Goal: Task Accomplishment & Management: Manage account settings

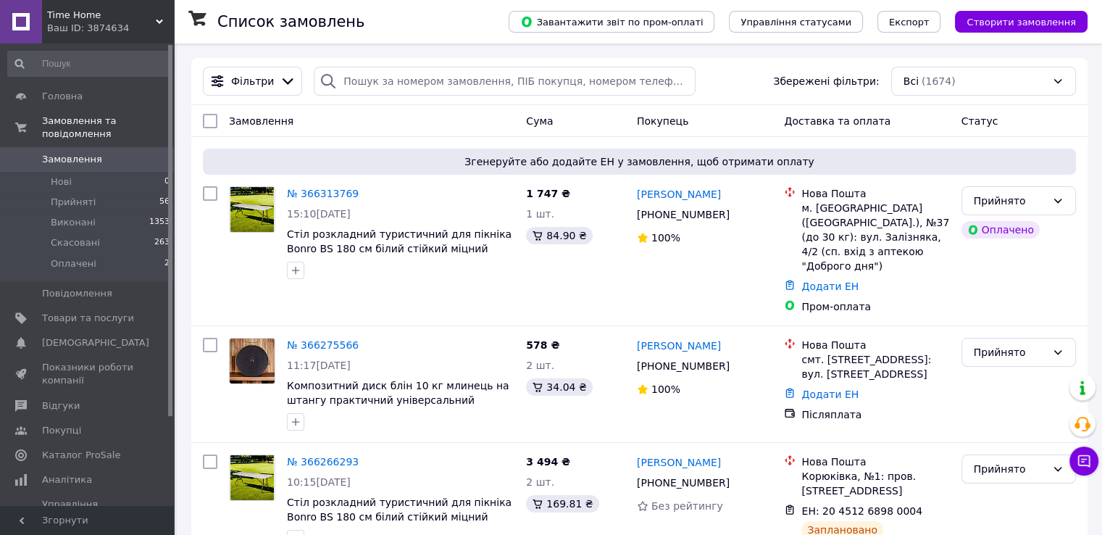
click at [151, 21] on span "Time Home" at bounding box center [101, 15] width 109 height 13
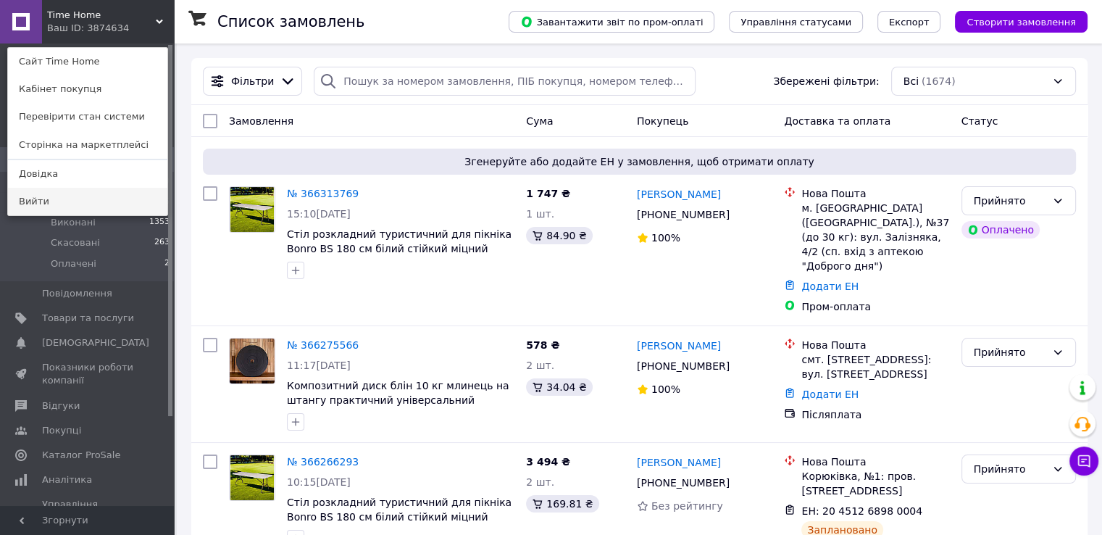
click at [101, 199] on link "Вийти" at bounding box center [87, 202] width 159 height 28
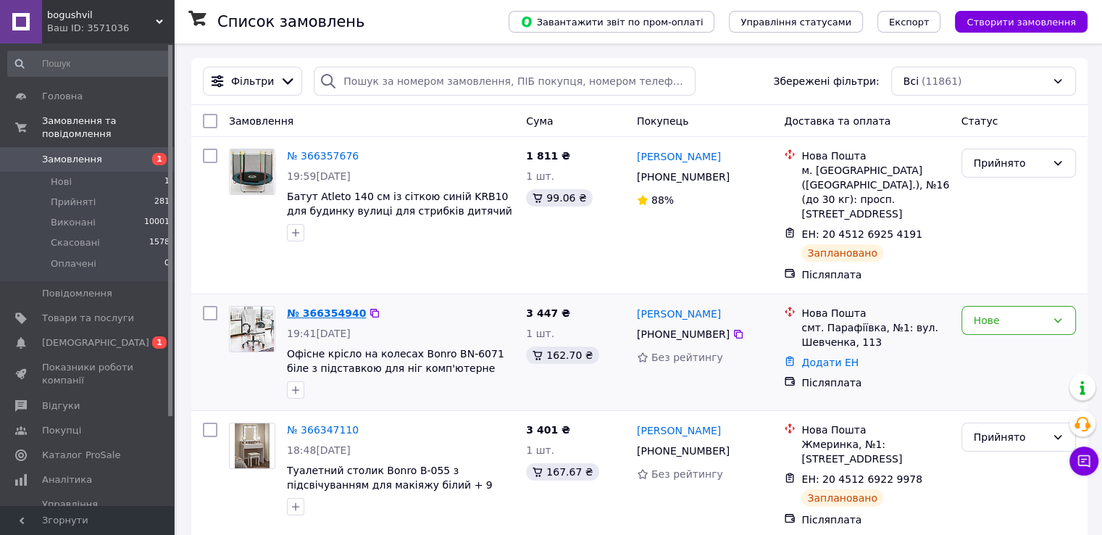
click at [346, 307] on link "№ 366354940" at bounding box center [326, 313] width 79 height 12
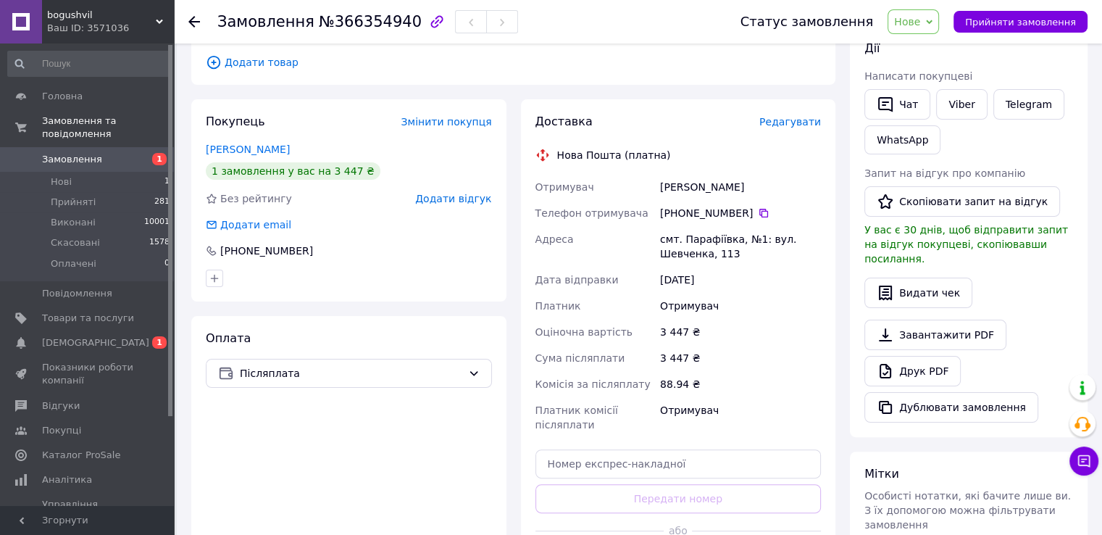
scroll to position [261, 0]
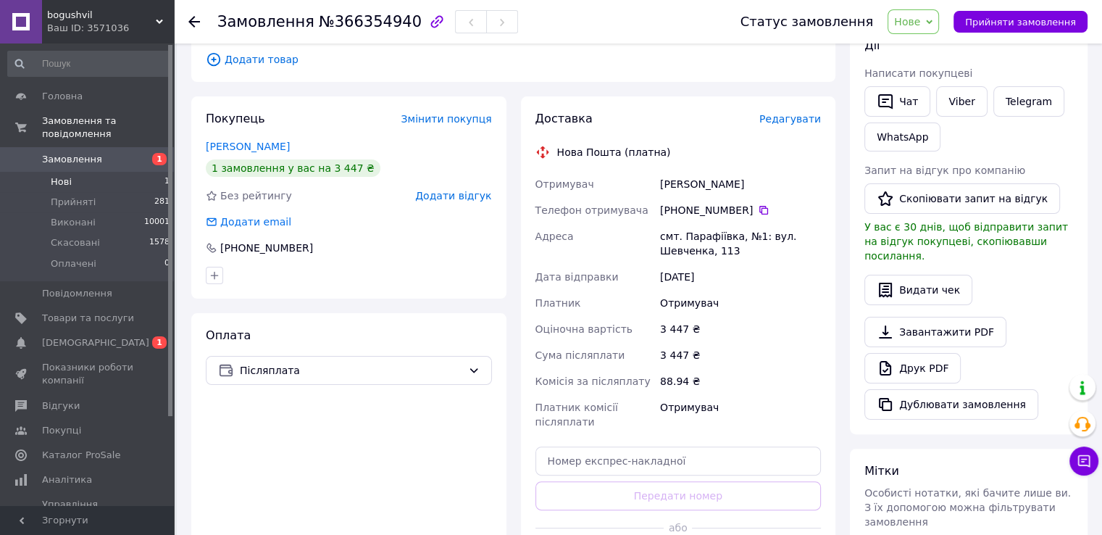
click at [99, 172] on li "Нові 1" at bounding box center [89, 182] width 178 height 20
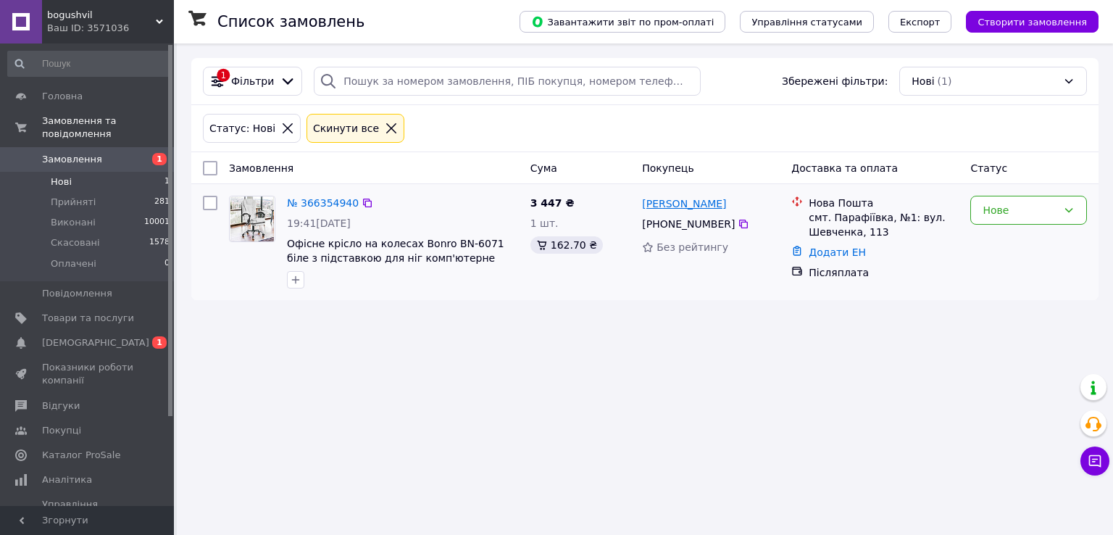
click at [664, 207] on link "Володимир Ставицький" at bounding box center [684, 203] width 84 height 14
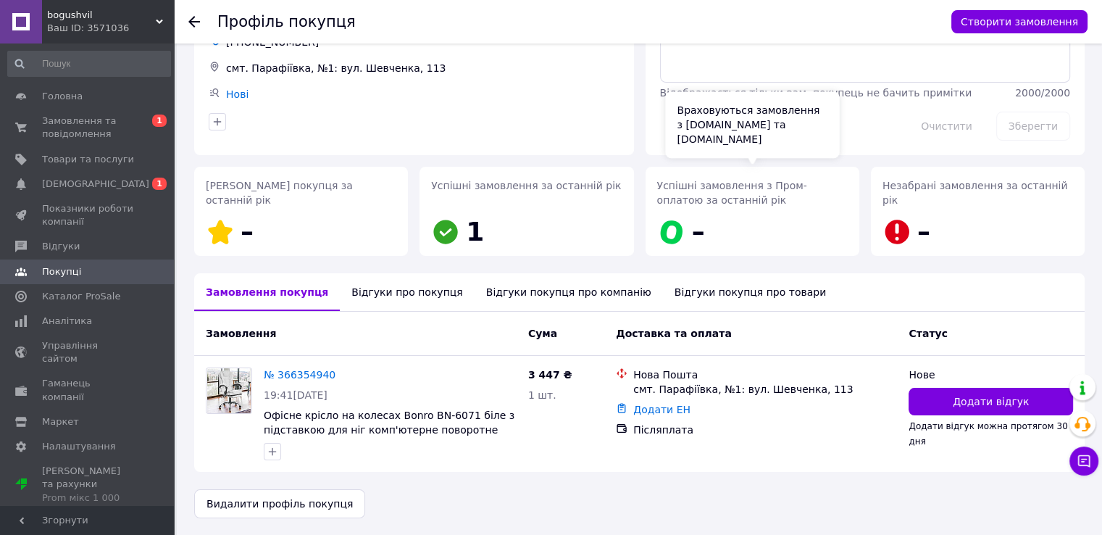
scroll to position [99, 0]
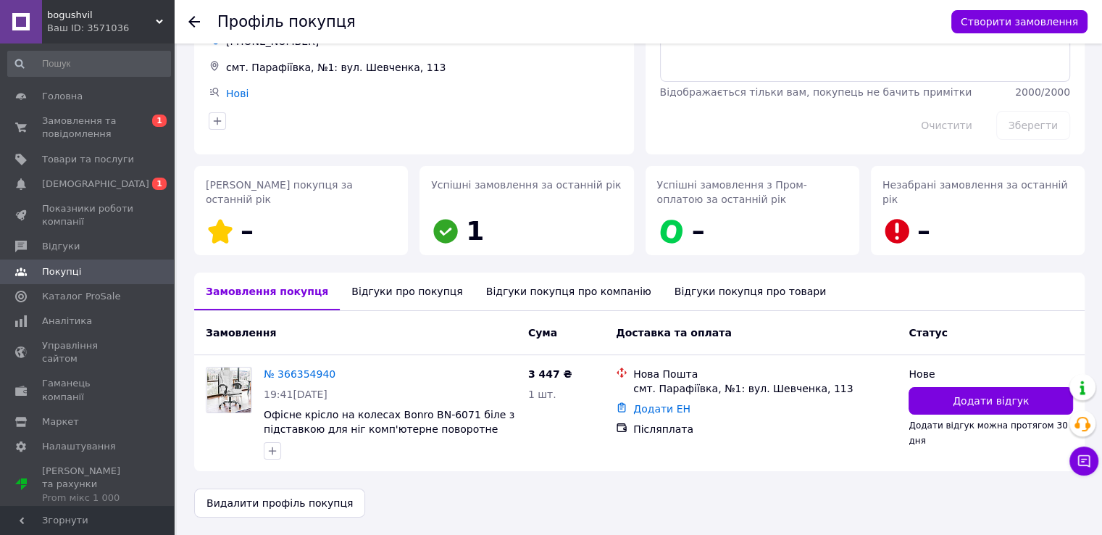
click at [364, 295] on div "Відгуки про покупця" at bounding box center [407, 292] width 134 height 38
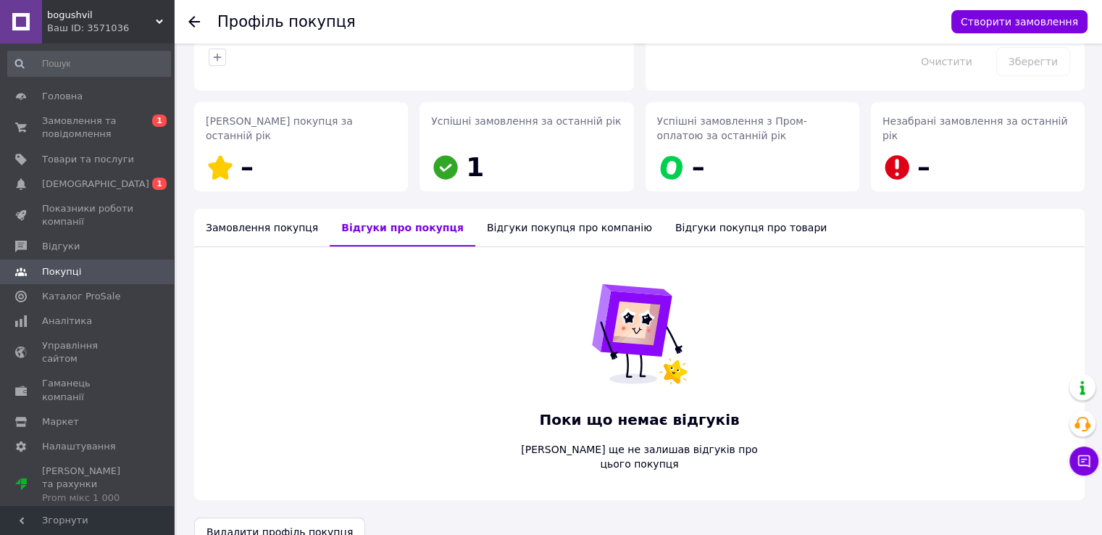
scroll to position [177, 0]
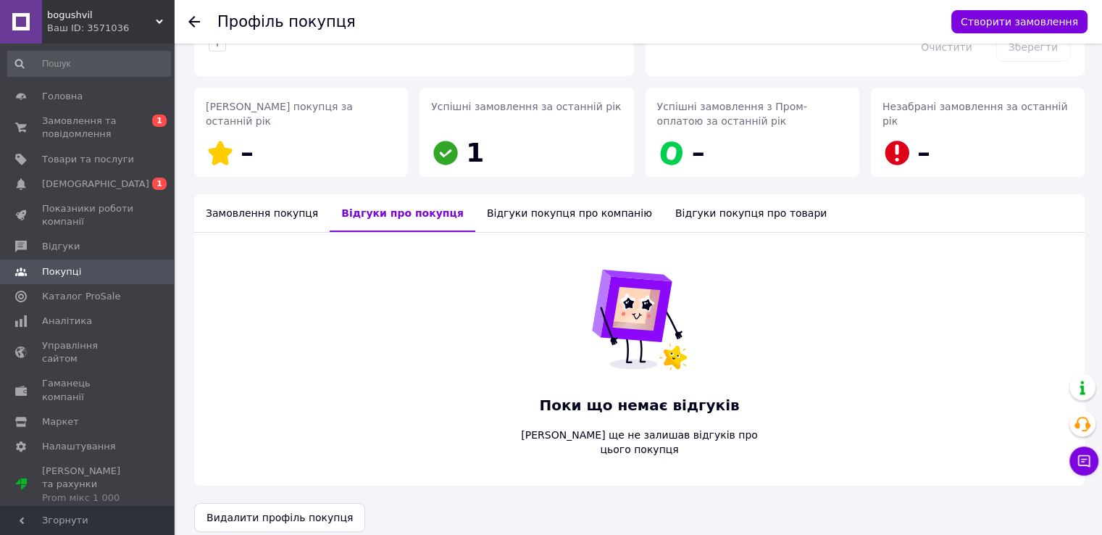
click at [282, 220] on div "Замовлення покупця" at bounding box center [262, 213] width 136 height 38
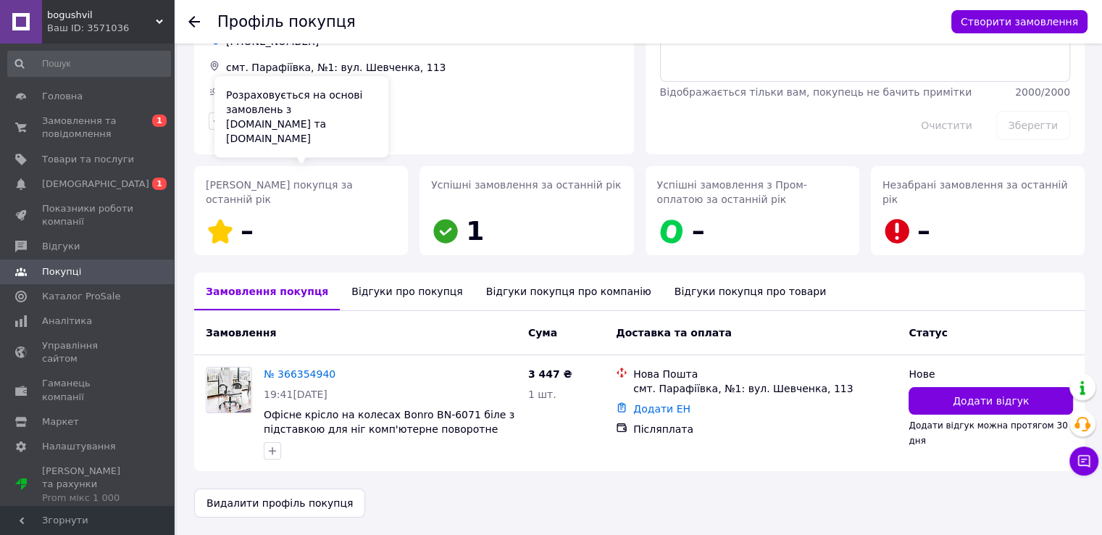
scroll to position [99, 0]
click at [101, 182] on span "[DEMOGRAPHIC_DATA]" at bounding box center [88, 184] width 92 height 13
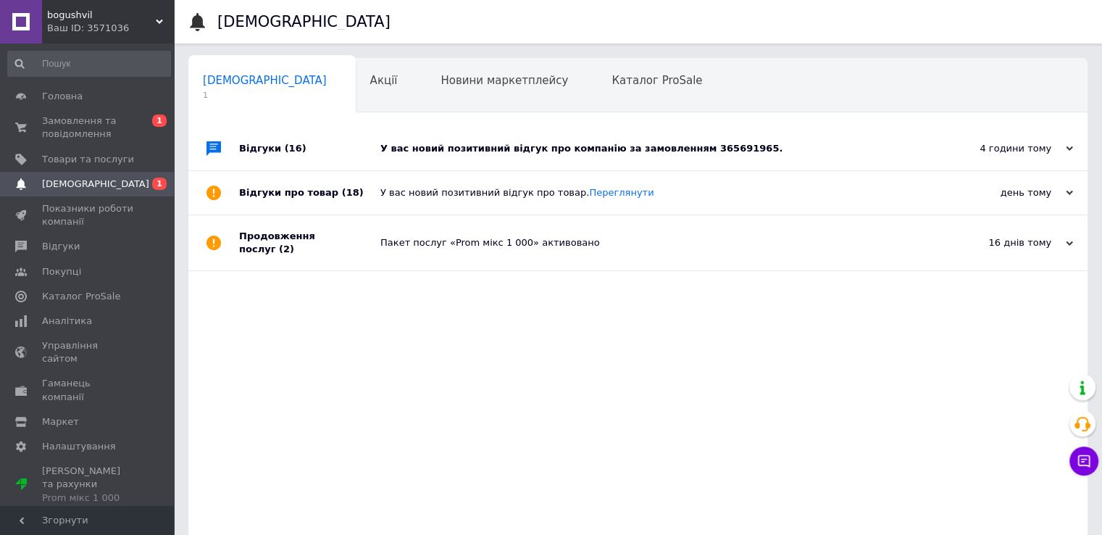
click at [797, 140] on div "У вас новий позитивний відгук про компанію за замовленням 365691965." at bounding box center [655, 148] width 548 height 43
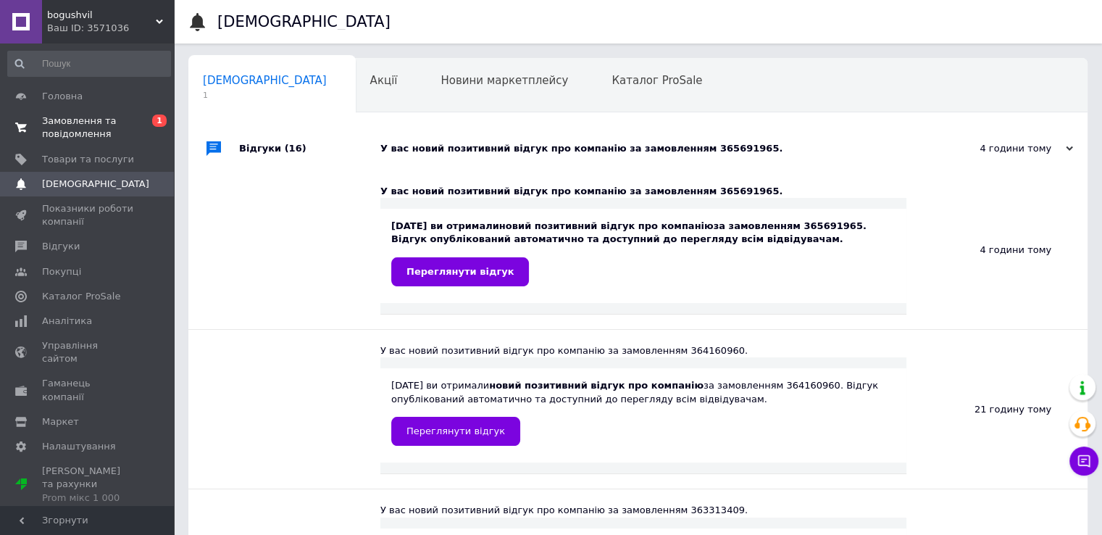
click at [86, 134] on span "Замовлення та повідомлення" at bounding box center [88, 128] width 92 height 26
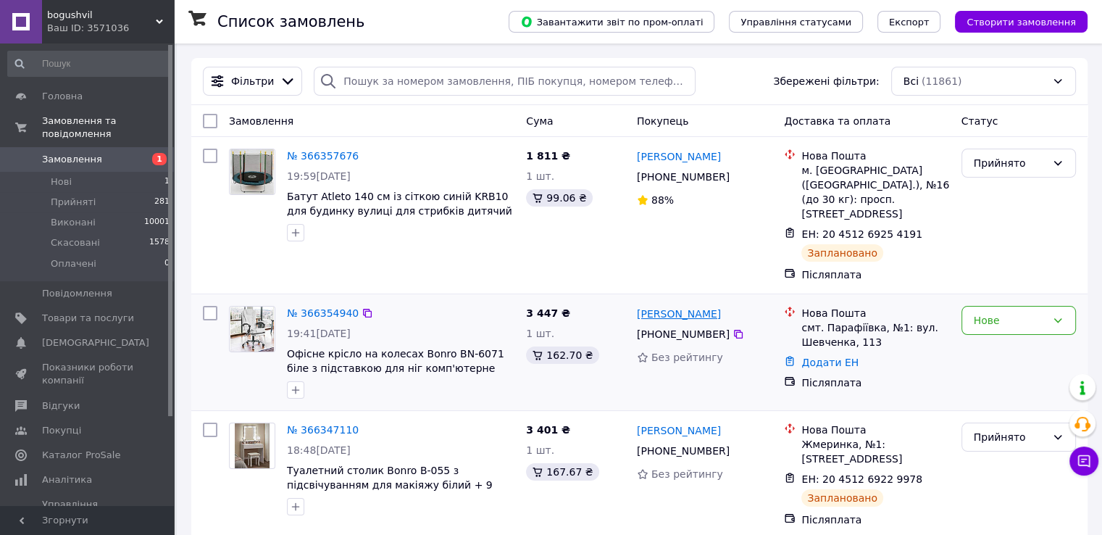
click at [684, 307] on link "Володимир Ставицький" at bounding box center [679, 314] width 84 height 14
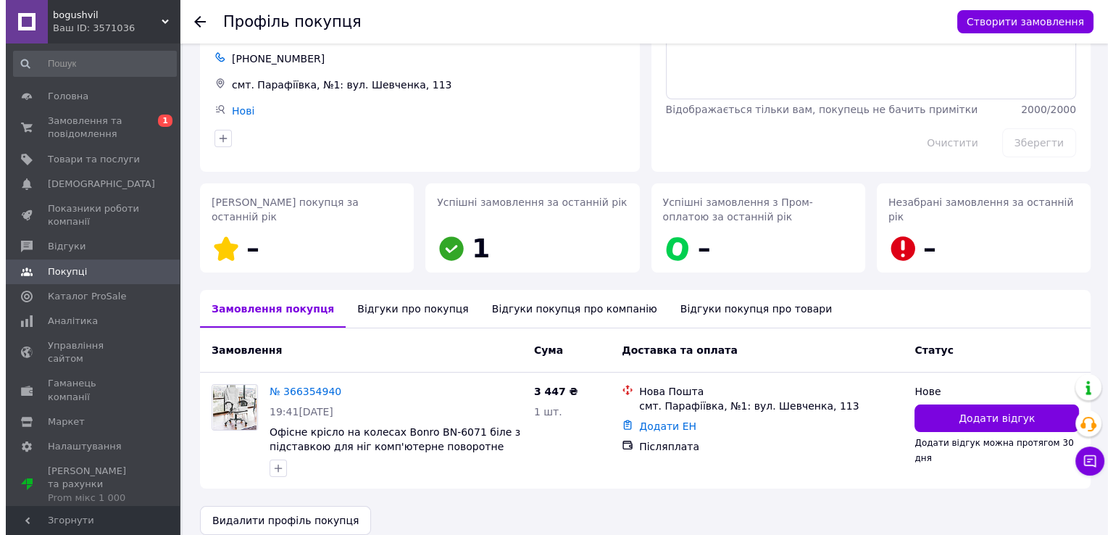
scroll to position [99, 0]
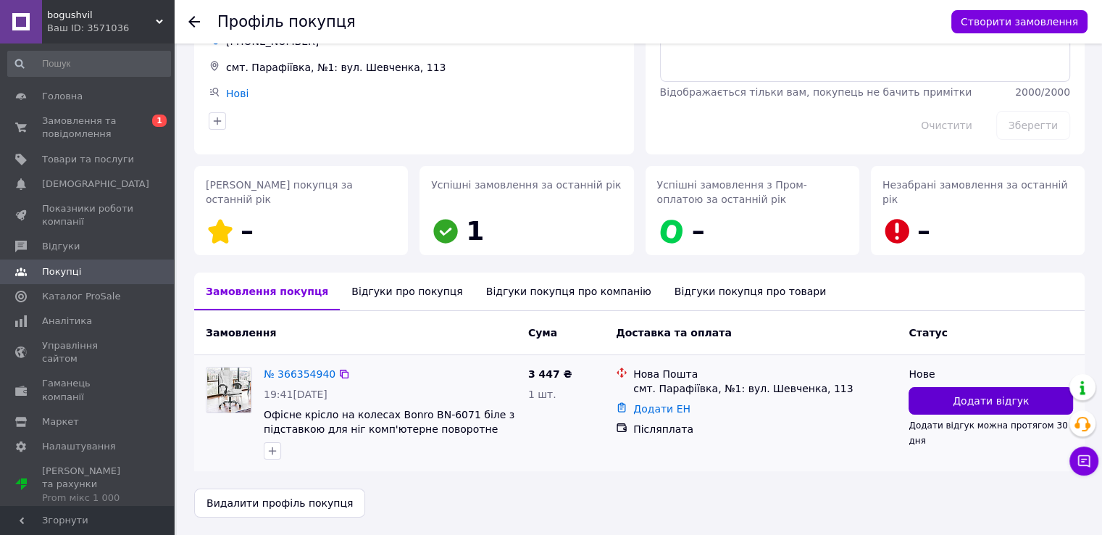
click at [944, 407] on button "Додати відгук" at bounding box center [991, 401] width 165 height 28
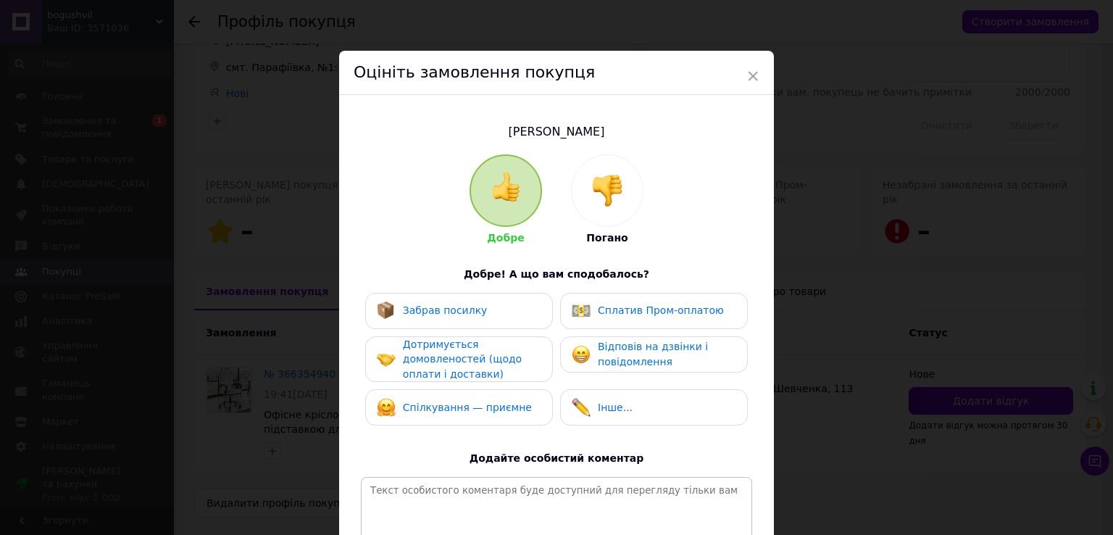
click at [597, 209] on div at bounding box center [607, 190] width 71 height 71
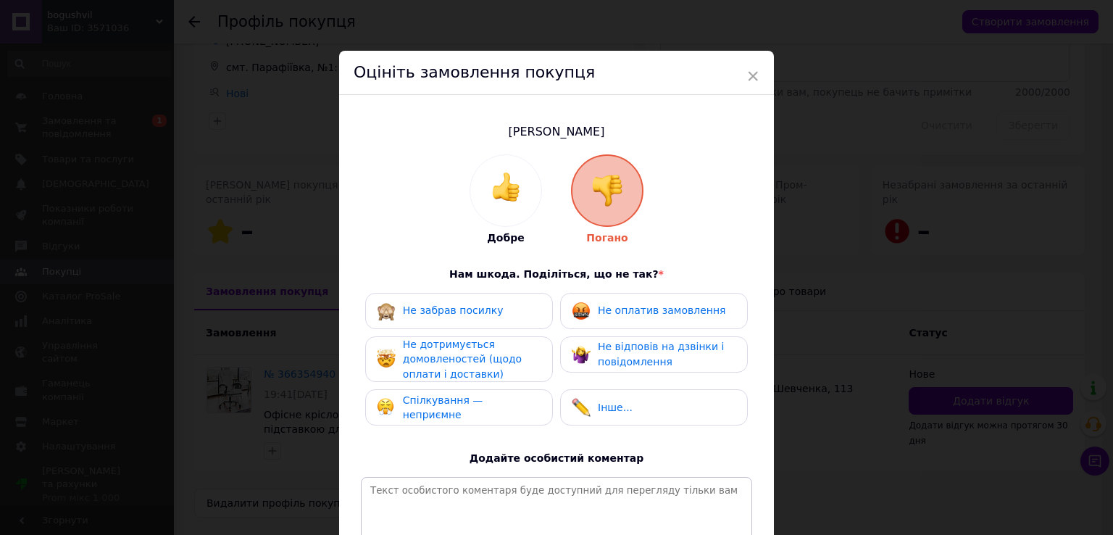
click at [467, 406] on span "Спілкування — неприємне" at bounding box center [443, 407] width 80 height 27
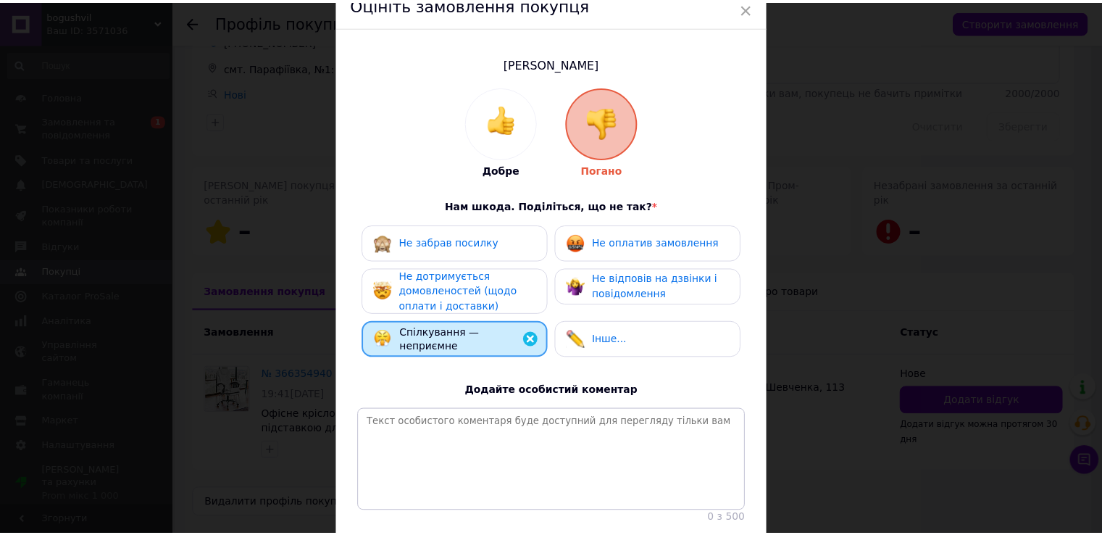
scroll to position [182, 0]
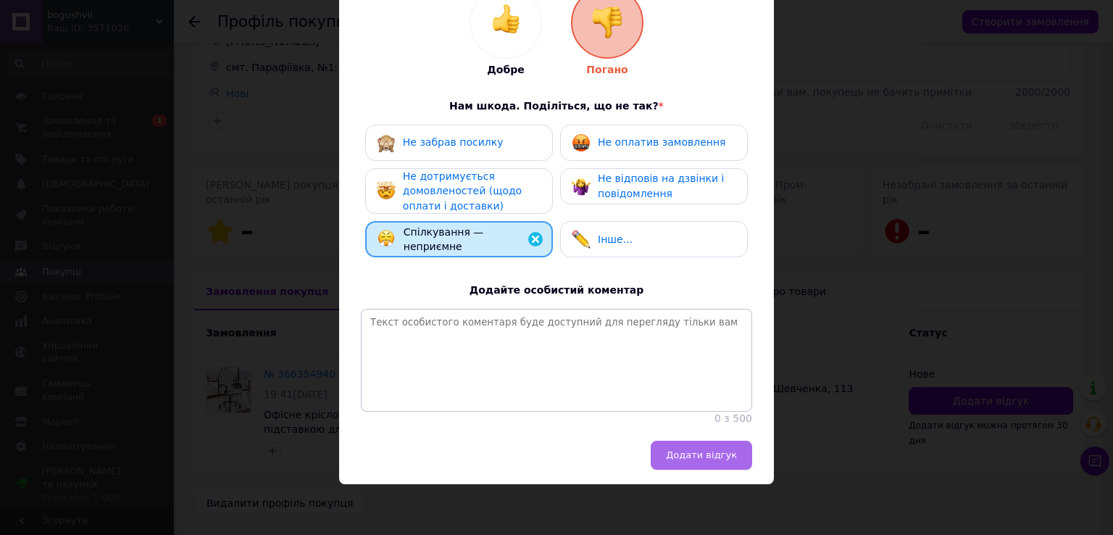
click at [722, 450] on span "Додати відгук" at bounding box center [701, 454] width 71 height 11
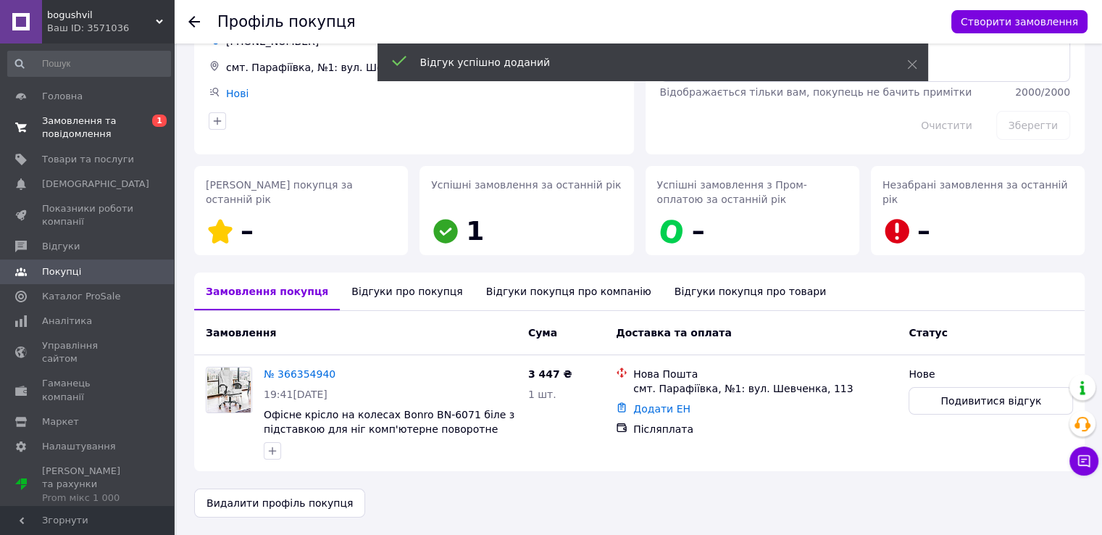
click at [95, 134] on span "Замовлення та повідомлення" at bounding box center [88, 128] width 92 height 26
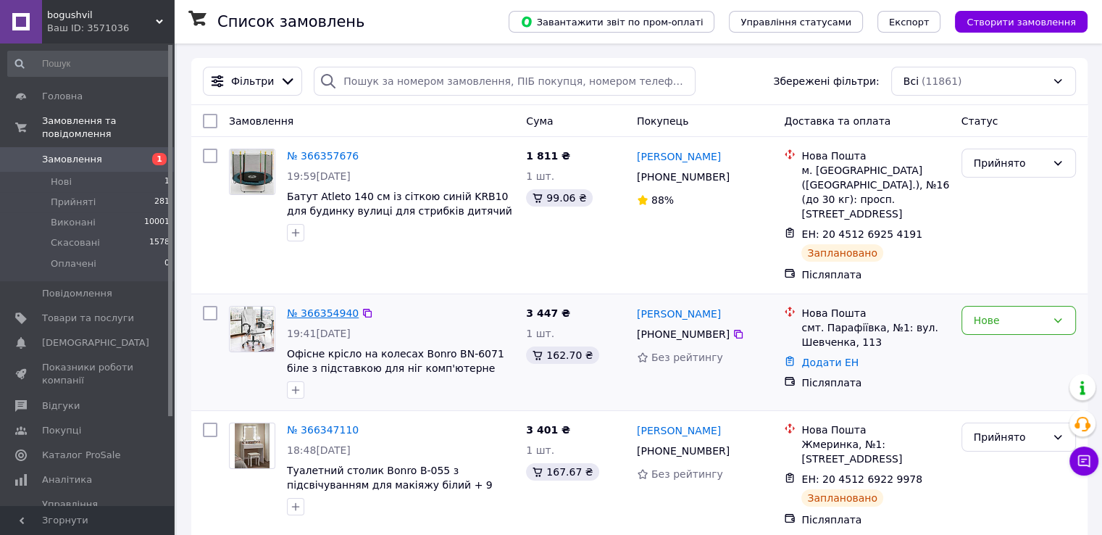
click at [310, 307] on link "№ 366354940" at bounding box center [323, 313] width 72 height 12
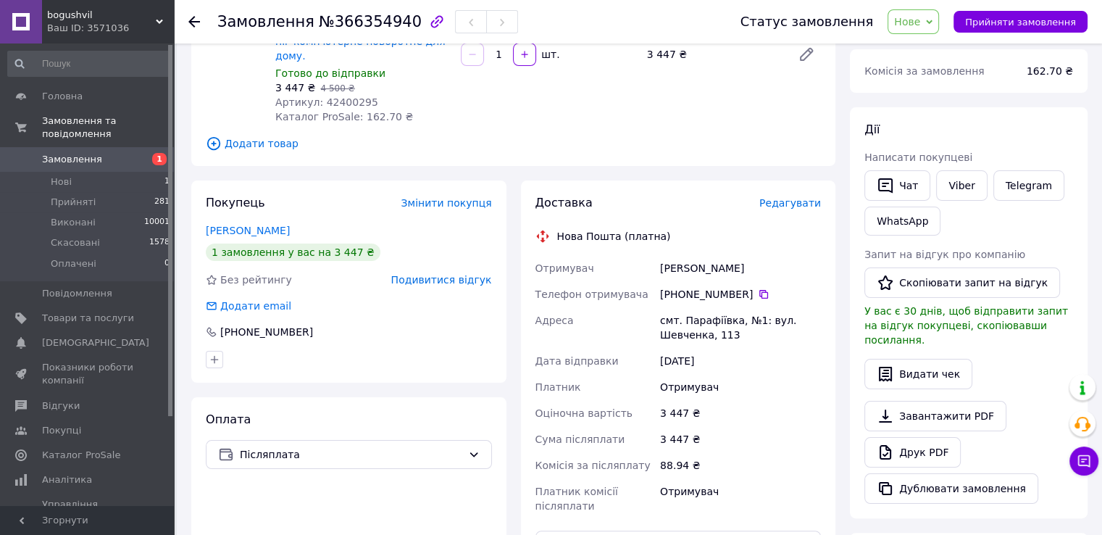
scroll to position [261, 0]
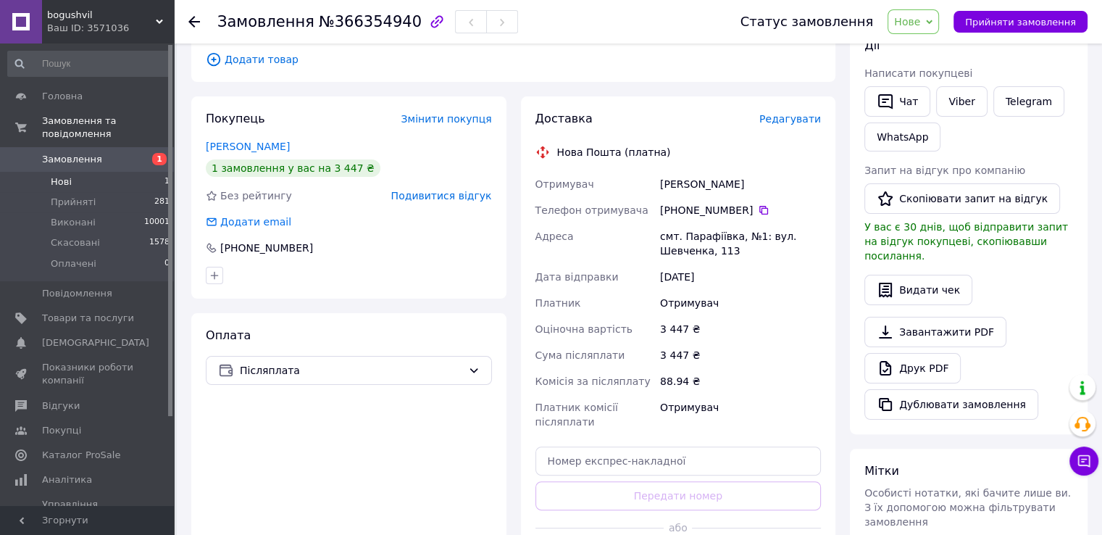
click at [98, 172] on li "Нові 1" at bounding box center [89, 182] width 178 height 20
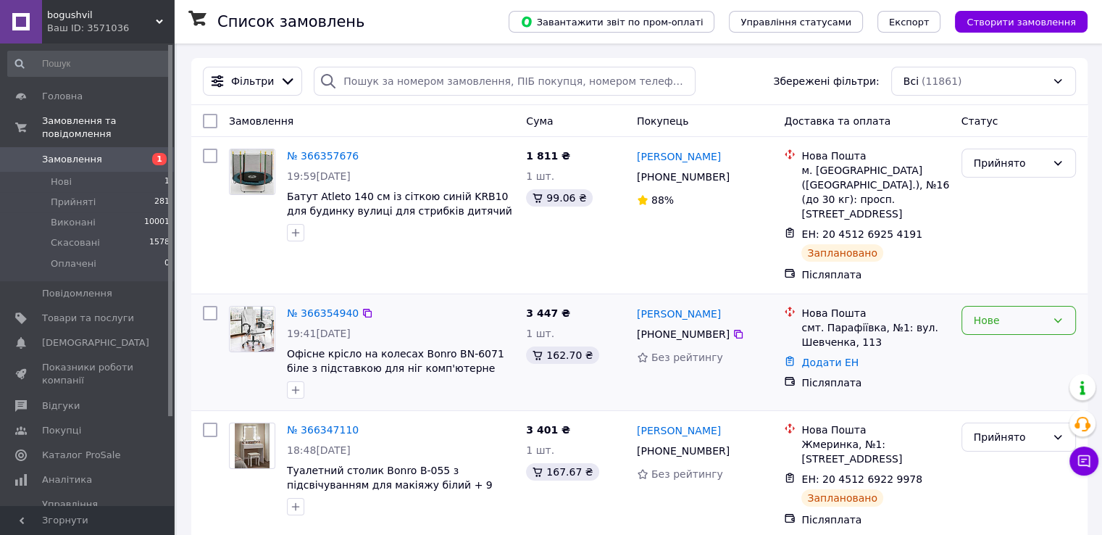
click at [1046, 312] on div "Нове" at bounding box center [1010, 320] width 72 height 16
click at [1007, 384] on li "Скасовано" at bounding box center [1018, 390] width 113 height 26
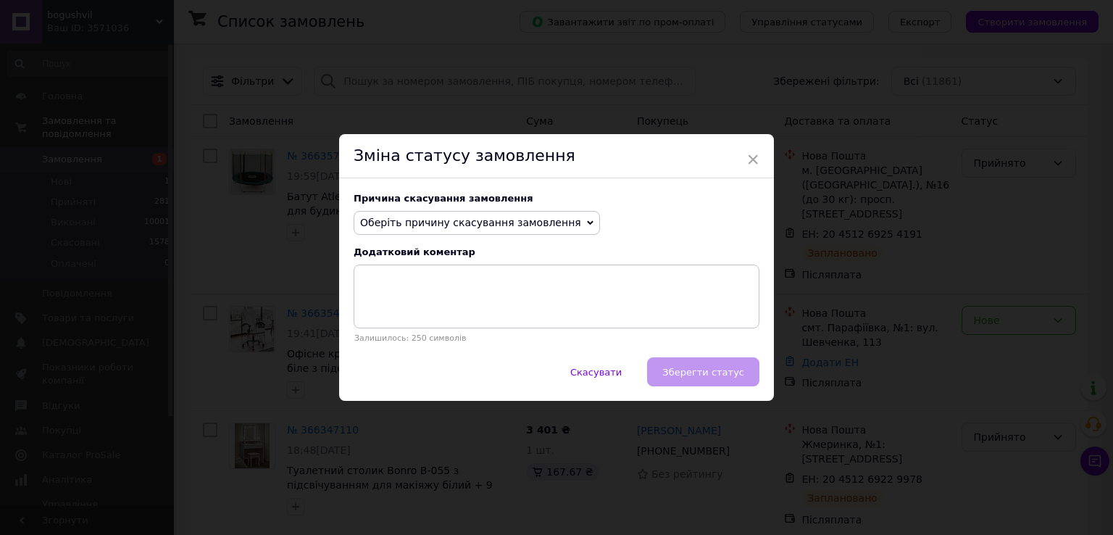
click at [527, 217] on span "Оберіть причину скасування замовлення" at bounding box center [470, 223] width 221 height 12
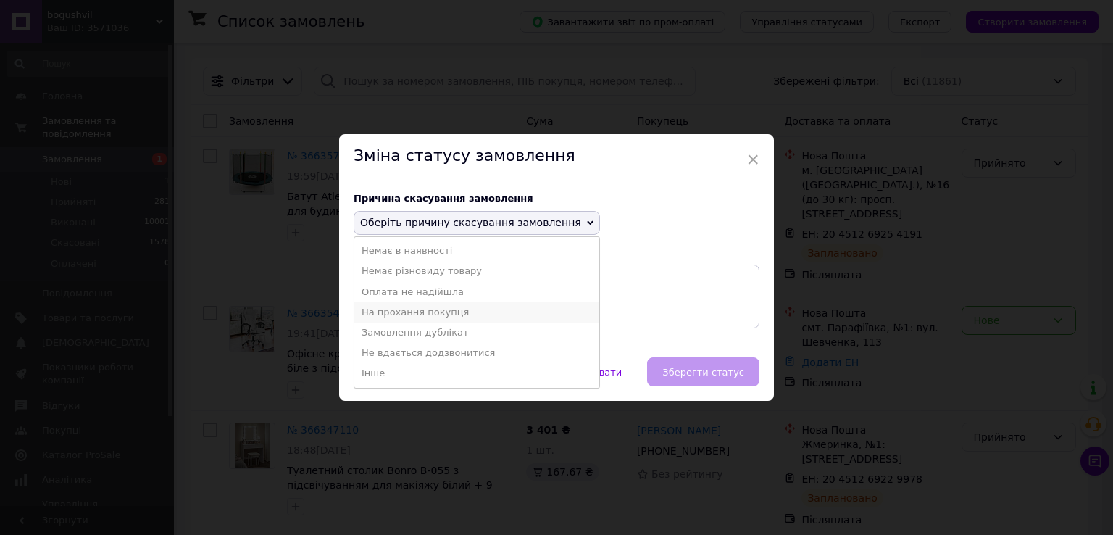
click at [481, 309] on li "На прохання покупця" at bounding box center [476, 312] width 245 height 20
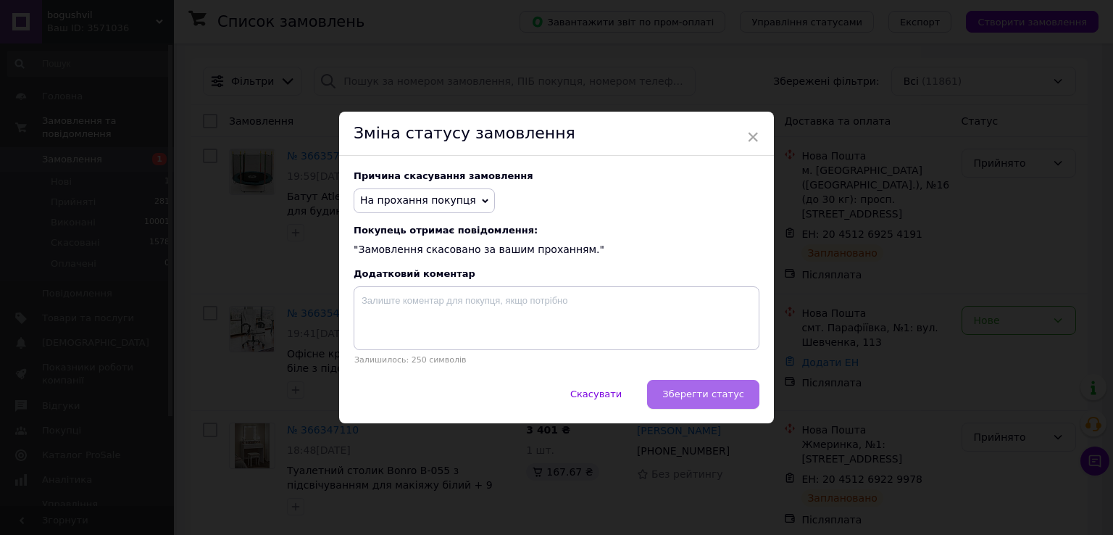
click at [716, 399] on span "Зберегти статус" at bounding box center [703, 393] width 82 height 11
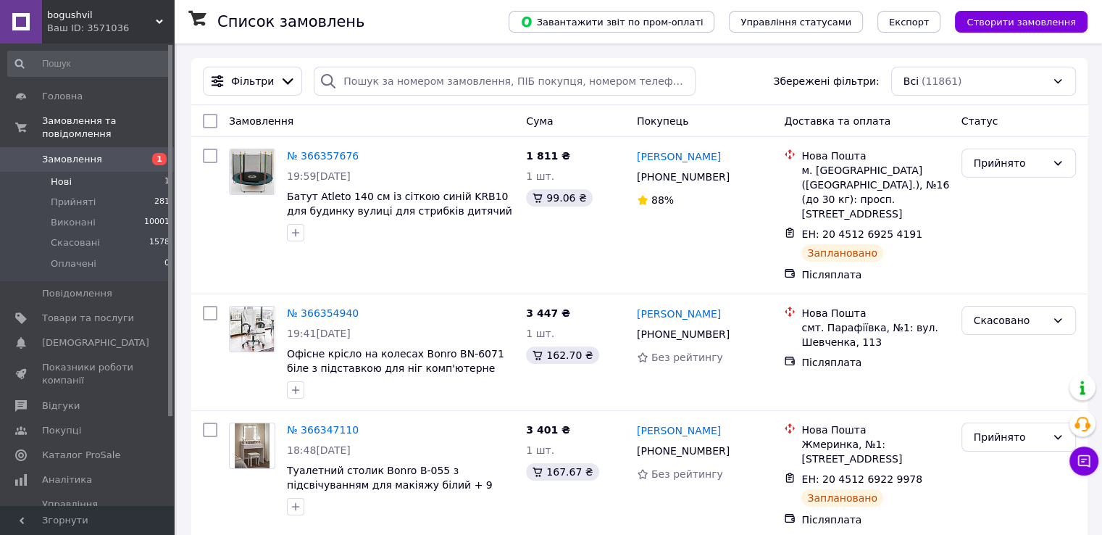
click at [70, 175] on span "Нові" at bounding box center [61, 181] width 21 height 13
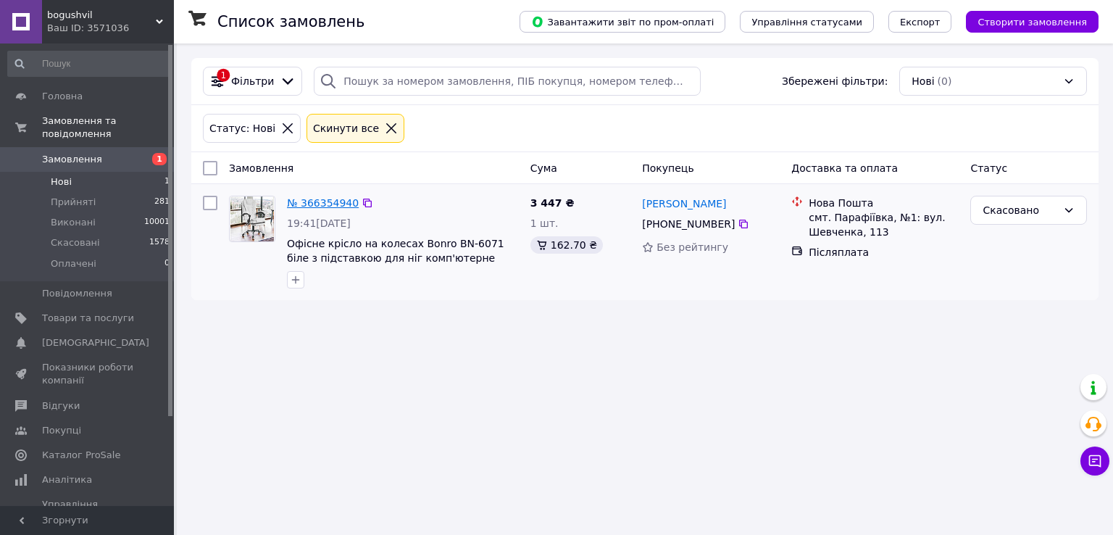
click at [310, 201] on link "№ 366354940" at bounding box center [323, 203] width 72 height 12
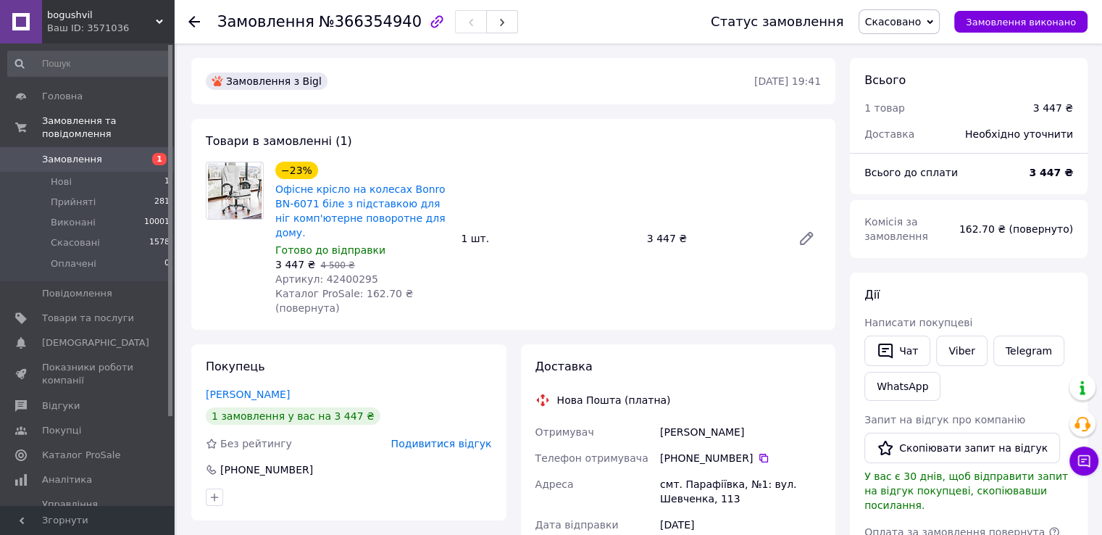
scroll to position [29, 0]
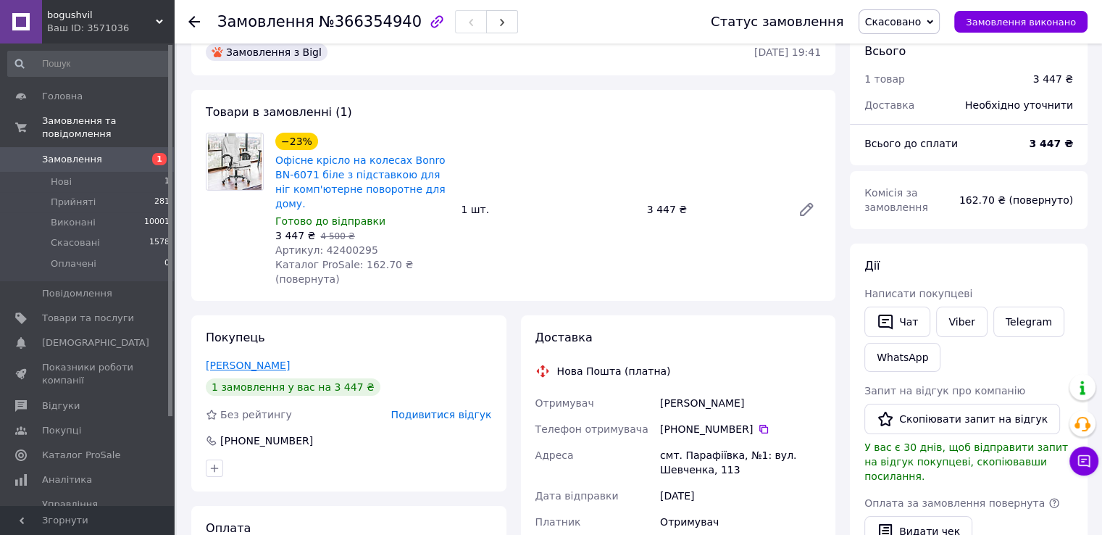
click at [290, 359] on link "Ставицький Володимир" at bounding box center [248, 365] width 84 height 12
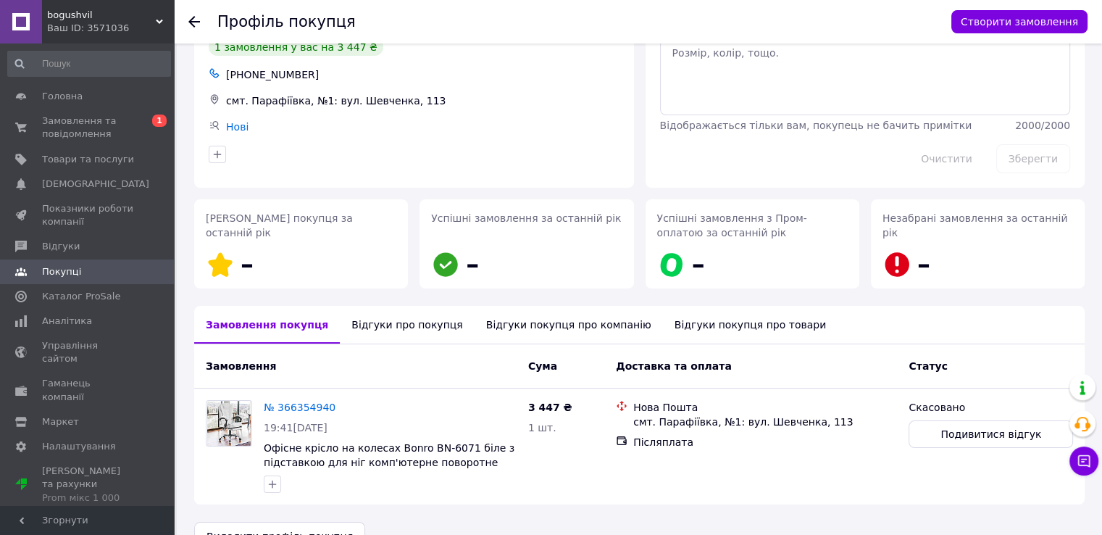
scroll to position [99, 0]
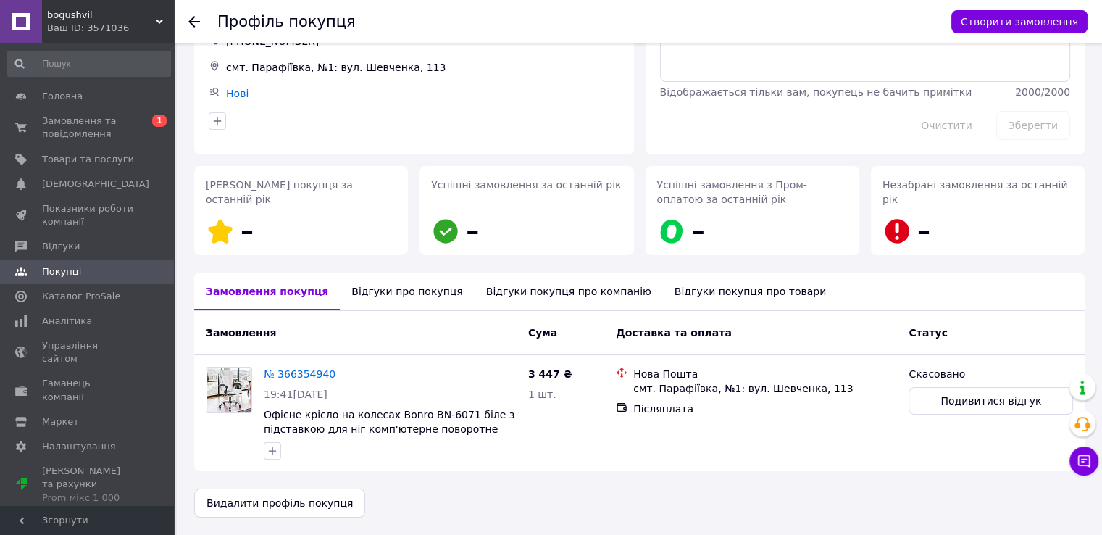
click at [367, 290] on div "Відгуки про покупця" at bounding box center [407, 292] width 134 height 38
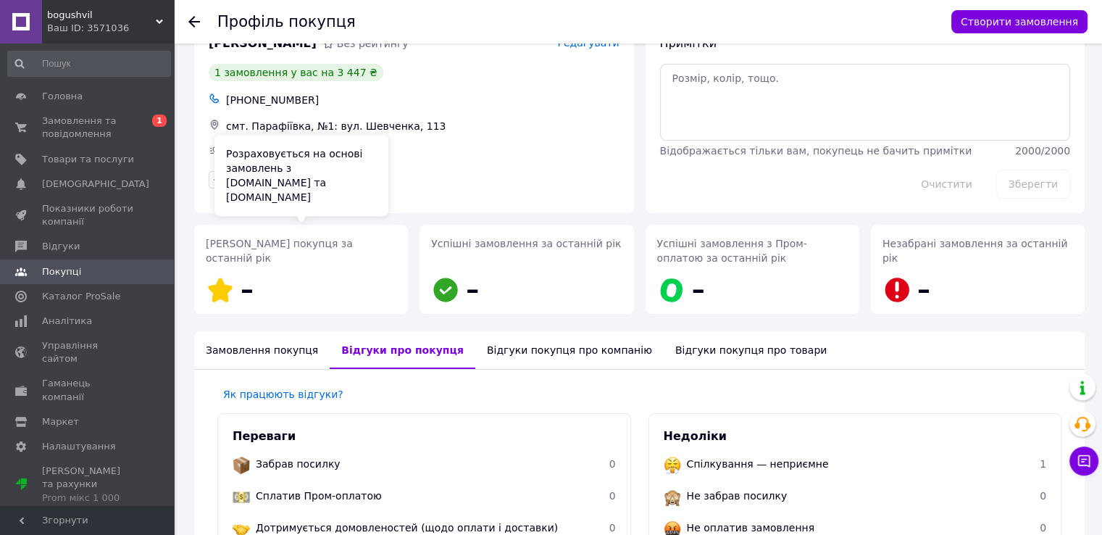
scroll to position [0, 0]
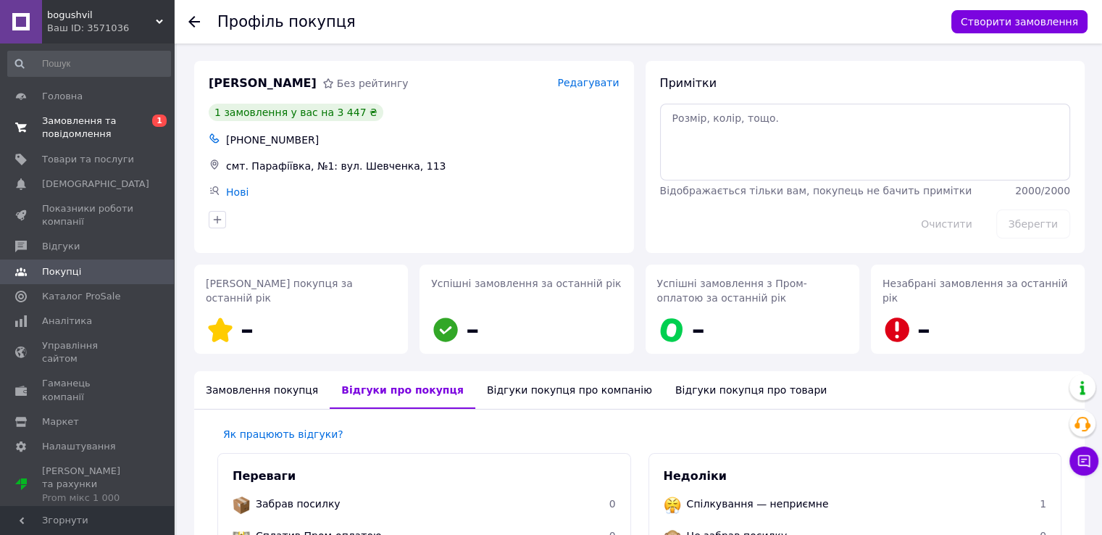
click at [111, 128] on span "Замовлення та повідомлення" at bounding box center [88, 128] width 92 height 26
